Goal: Information Seeking & Learning: Learn about a topic

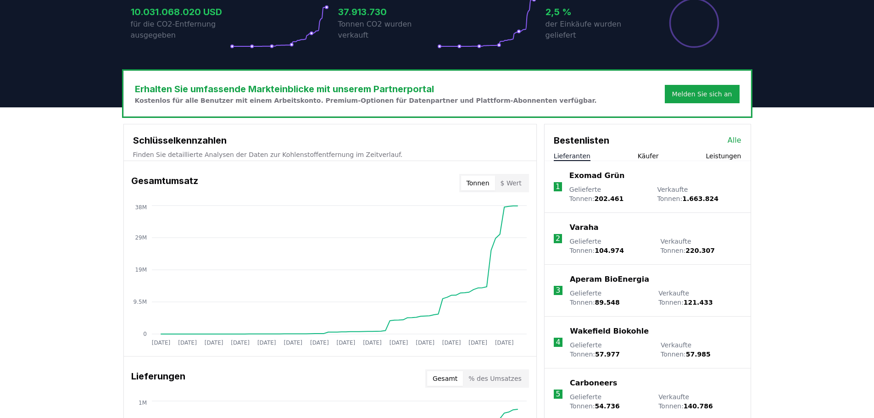
scroll to position [275, 0]
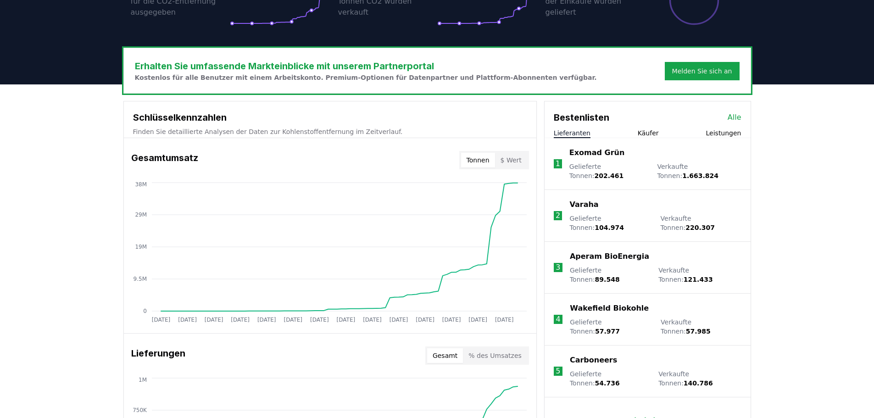
click at [636, 417] on font "Mehr laden" at bounding box center [643, 420] width 41 height 7
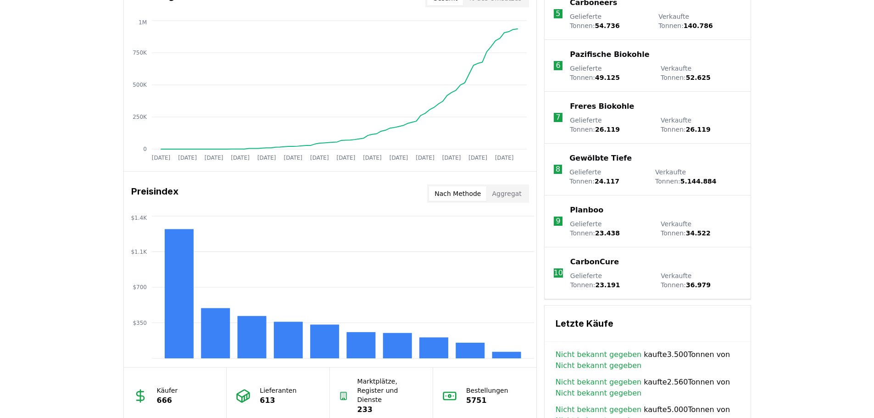
scroll to position [688, 0]
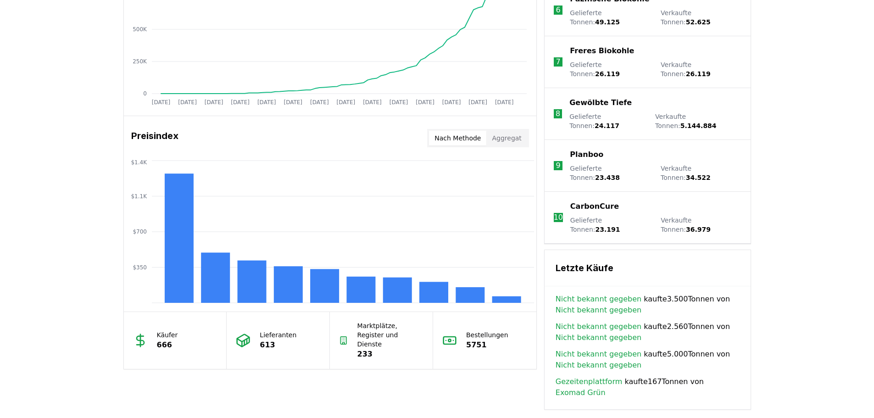
click at [161, 340] on font "666" at bounding box center [164, 344] width 15 height 9
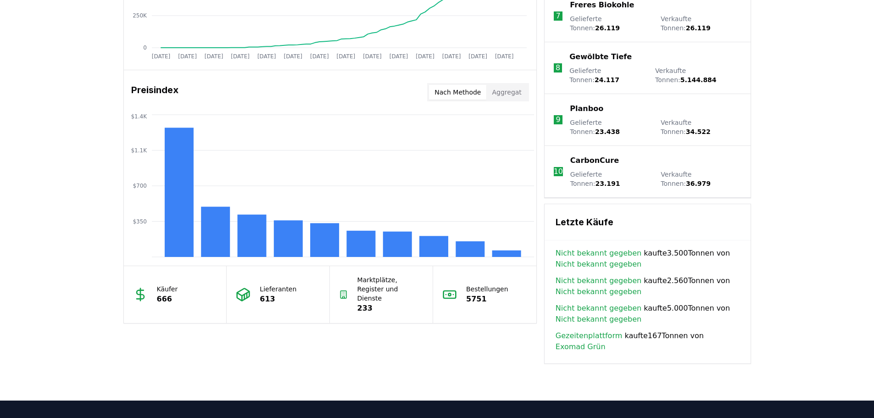
click at [245, 288] on icon at bounding box center [243, 294] width 15 height 15
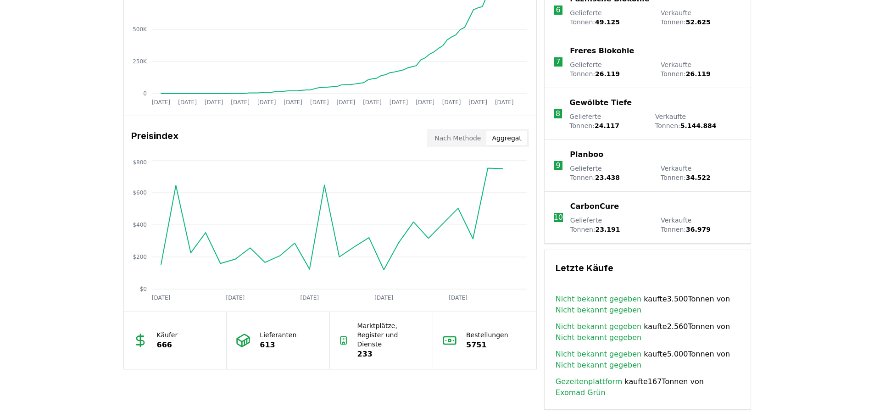
click at [507, 139] on font "Aggregat" at bounding box center [506, 137] width 29 height 7
click at [466, 139] on font "Nach Methode" at bounding box center [457, 137] width 46 height 7
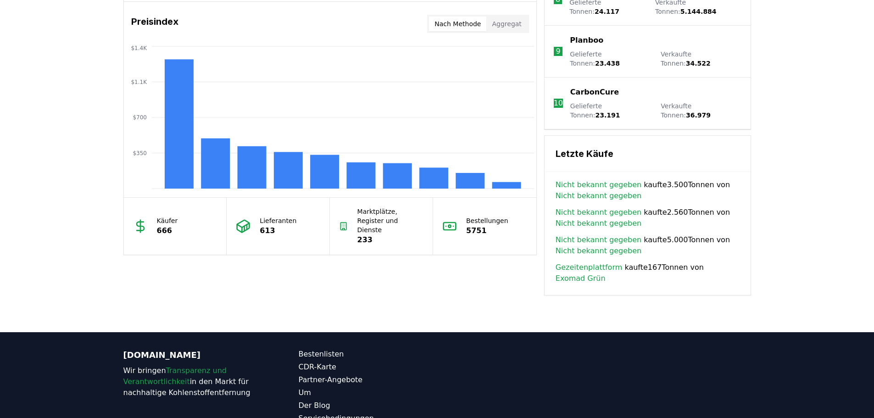
scroll to position [815, 0]
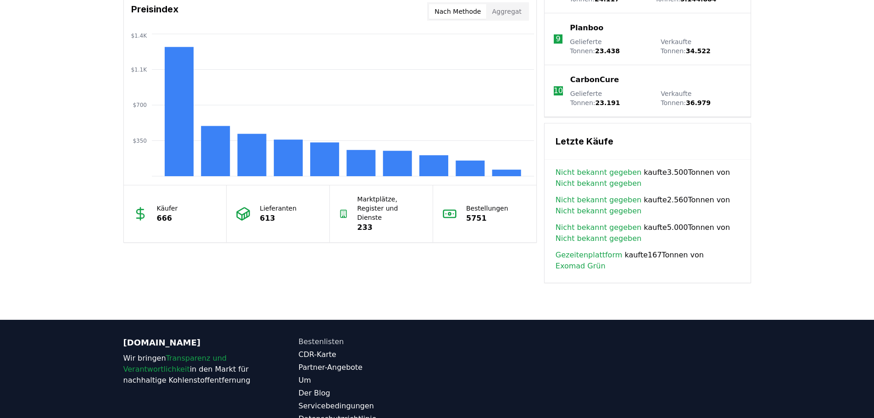
click at [315, 337] on font "Bestenlisten" at bounding box center [321, 341] width 45 height 9
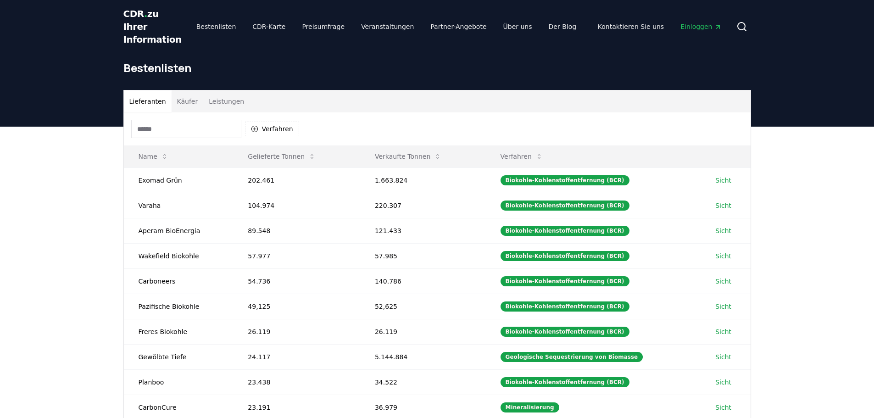
scroll to position [46, 0]
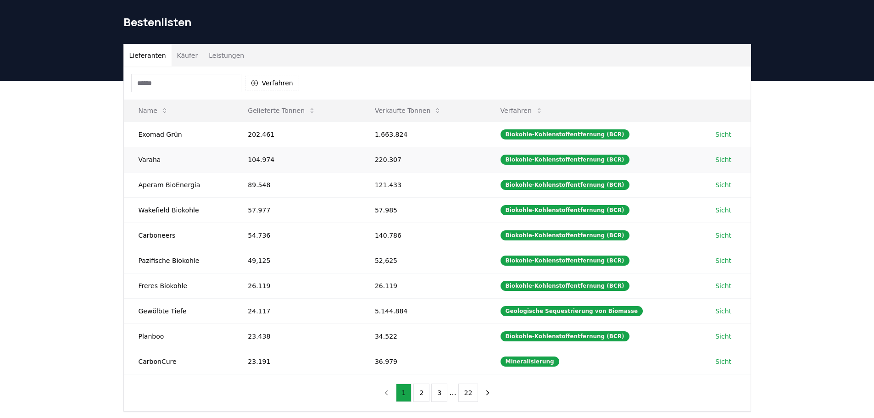
click at [716, 158] on font "Sicht" at bounding box center [723, 159] width 16 height 7
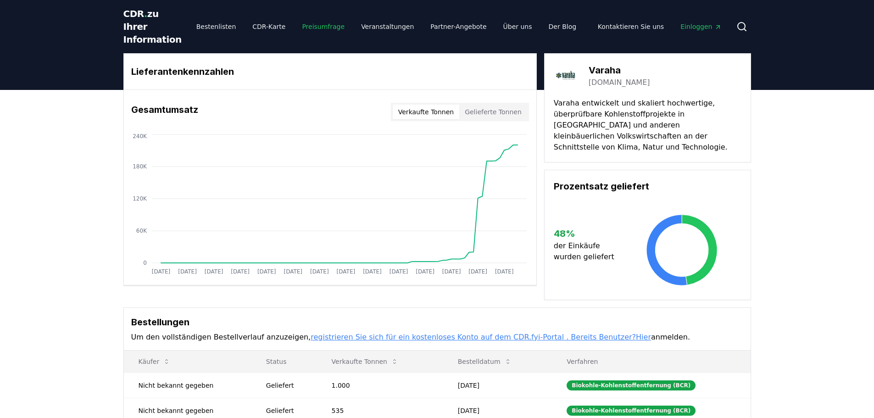
click at [308, 24] on font "Preisumfrage" at bounding box center [323, 26] width 43 height 7
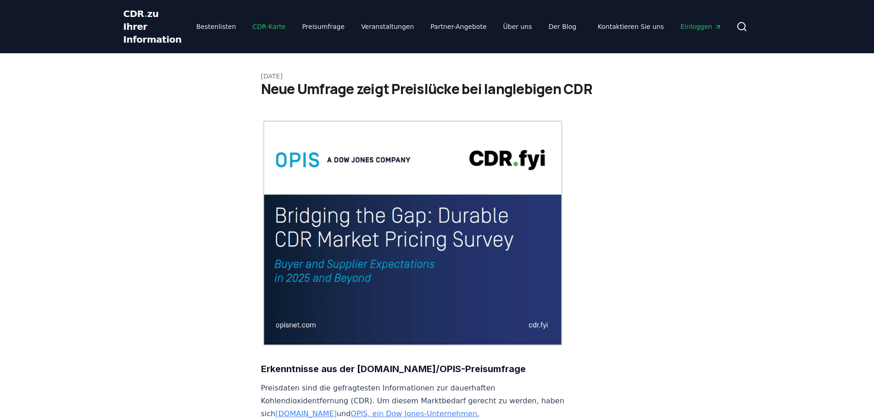
click at [266, 25] on font "CDR-Karte" at bounding box center [268, 26] width 33 height 7
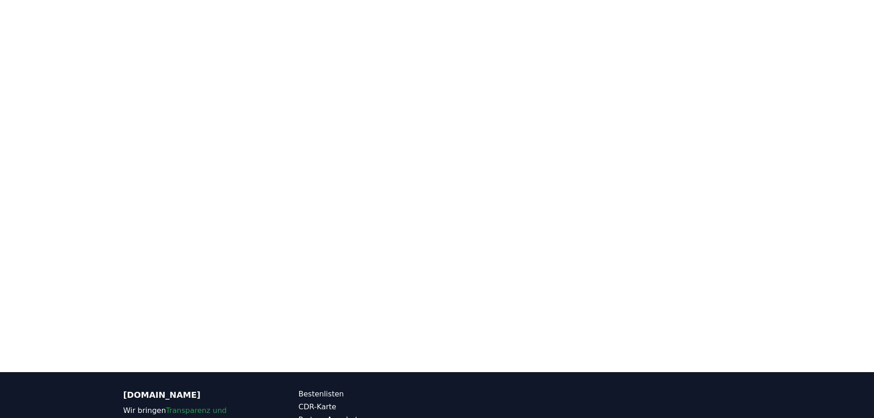
scroll to position [174, 0]
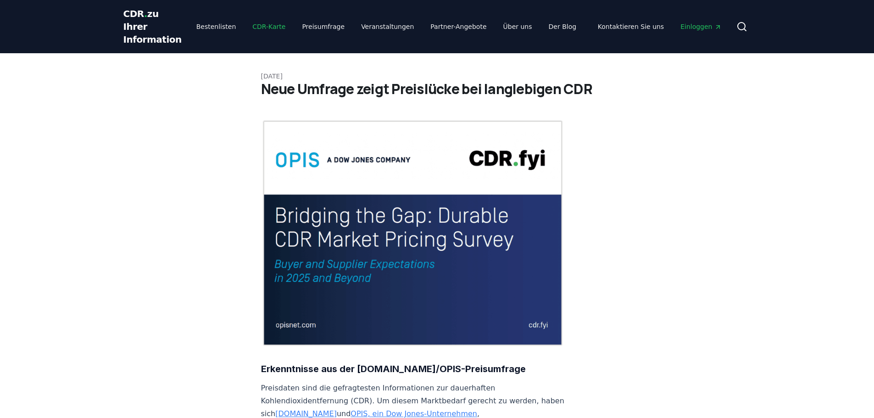
click at [261, 27] on font "CDR-Karte" at bounding box center [268, 26] width 33 height 7
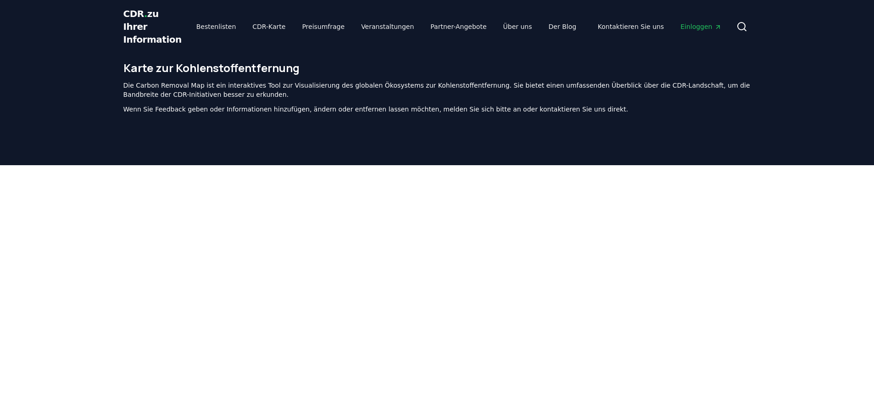
scroll to position [138, 0]
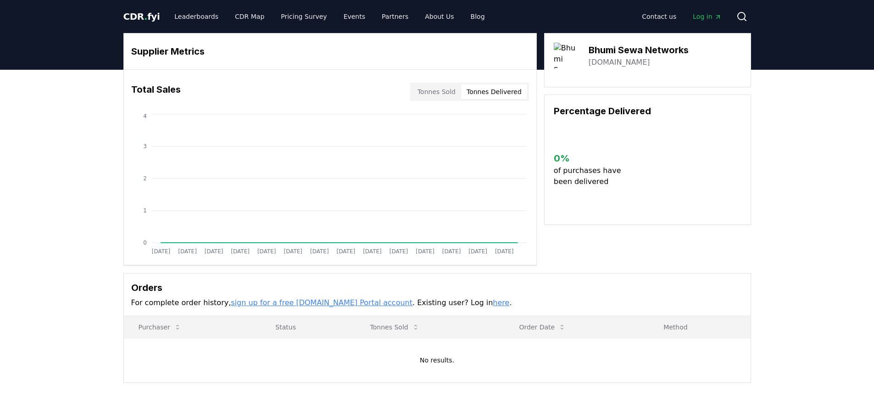
click at [494, 94] on button "Tonnes Delivered" at bounding box center [494, 91] width 66 height 15
click at [449, 93] on button "Tonnes Sold" at bounding box center [436, 91] width 49 height 15
